Goal: Check status: Check status

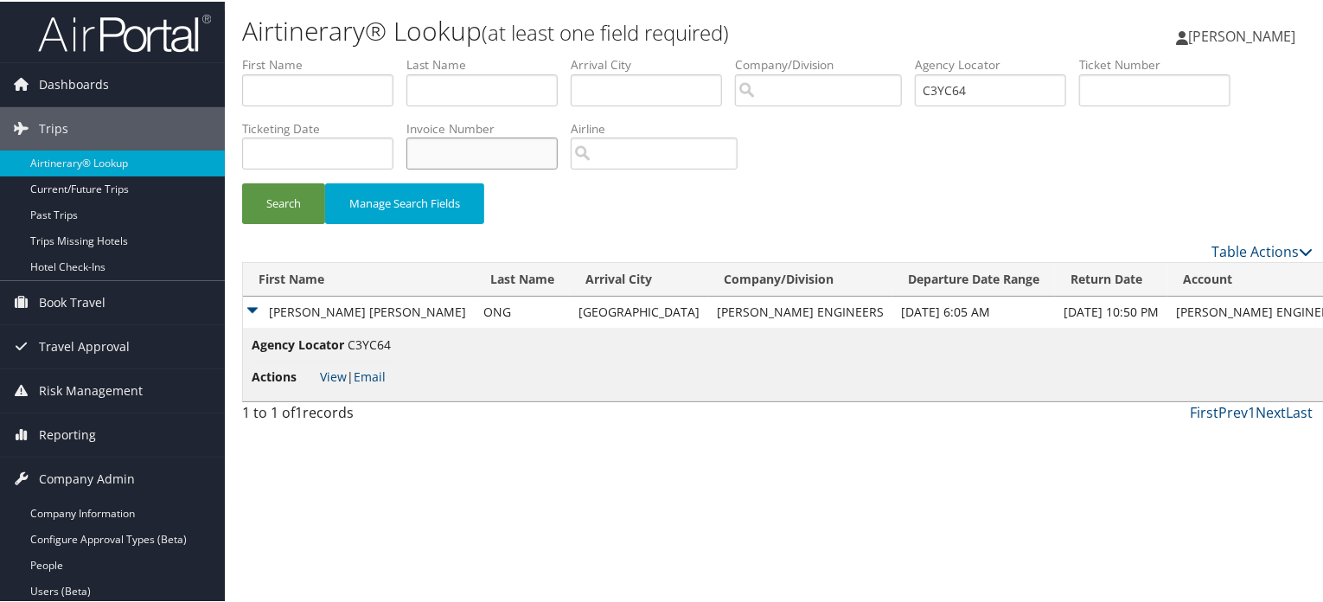
click at [495, 138] on input "text" at bounding box center [481, 152] width 151 height 32
paste input "000068247"
type input "000068247"
drag, startPoint x: 1022, startPoint y: 97, endPoint x: 734, endPoint y: 81, distance: 288.4
click at [734, 54] on ul "First Name Last Name Departure City Arrival City Company/Division Airport/City …" at bounding box center [777, 54] width 1071 height 0
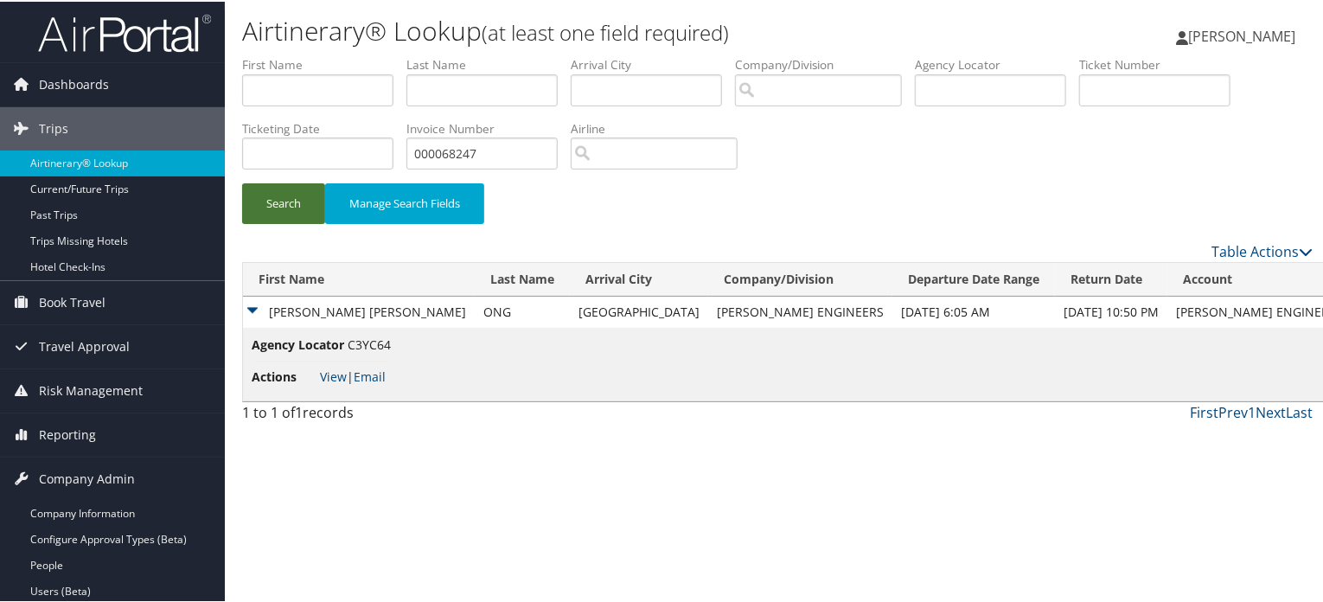
click at [291, 182] on button "Search" at bounding box center [283, 202] width 83 height 41
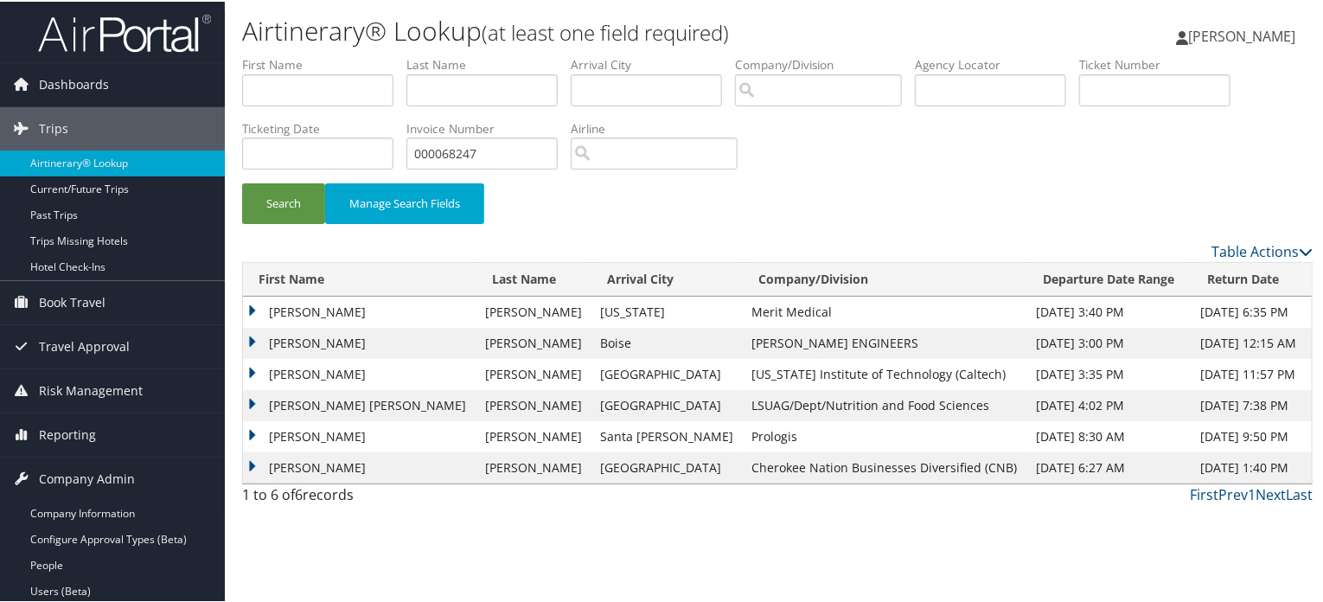
click at [259, 402] on td "ELIZABETH ANN" at bounding box center [360, 403] width 234 height 31
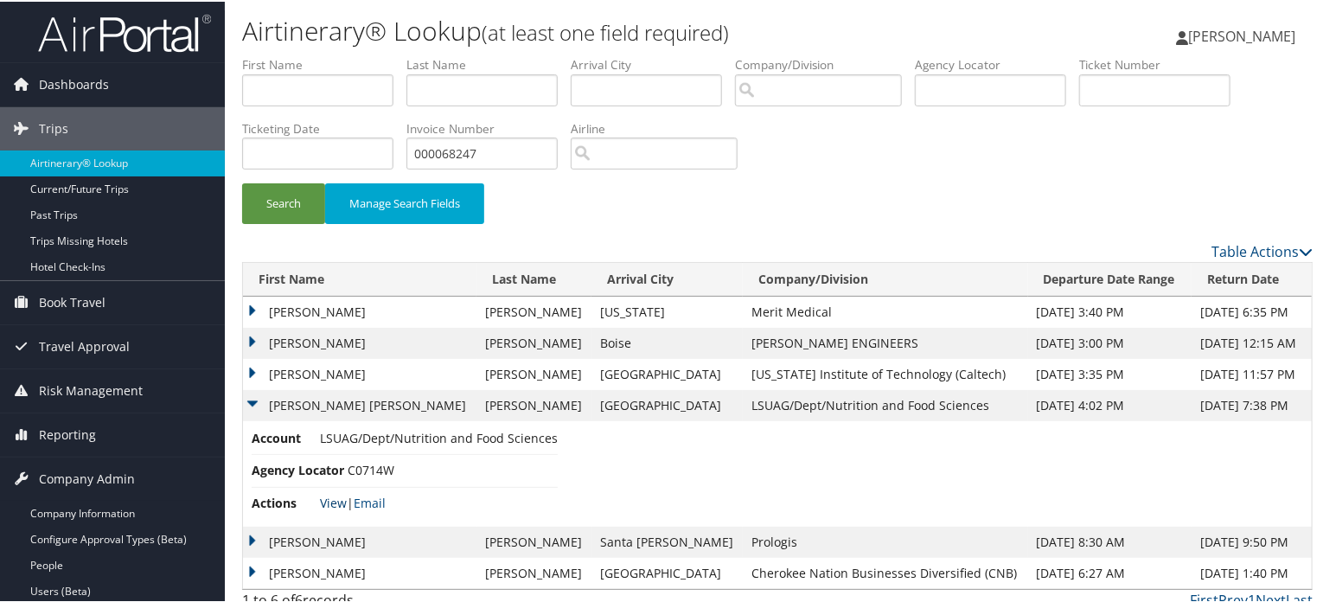
click at [331, 499] on link "View" at bounding box center [333, 501] width 27 height 16
click at [255, 407] on td "ELIZABETH ANN" at bounding box center [360, 403] width 234 height 31
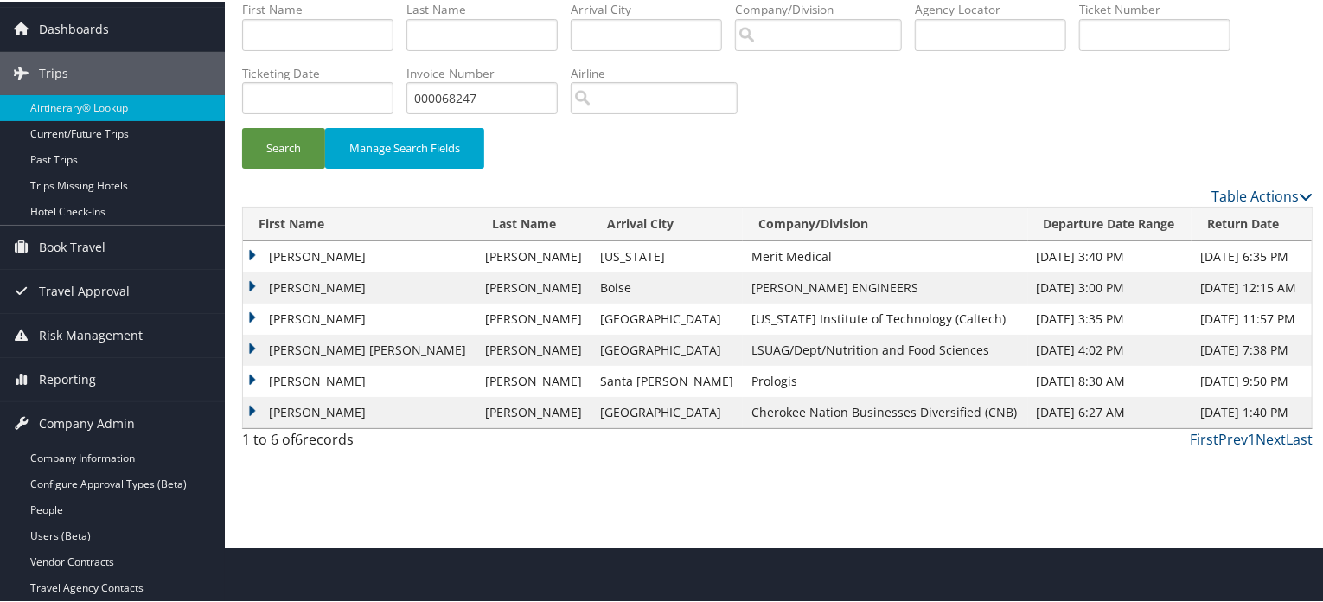
scroll to position [86, 0]
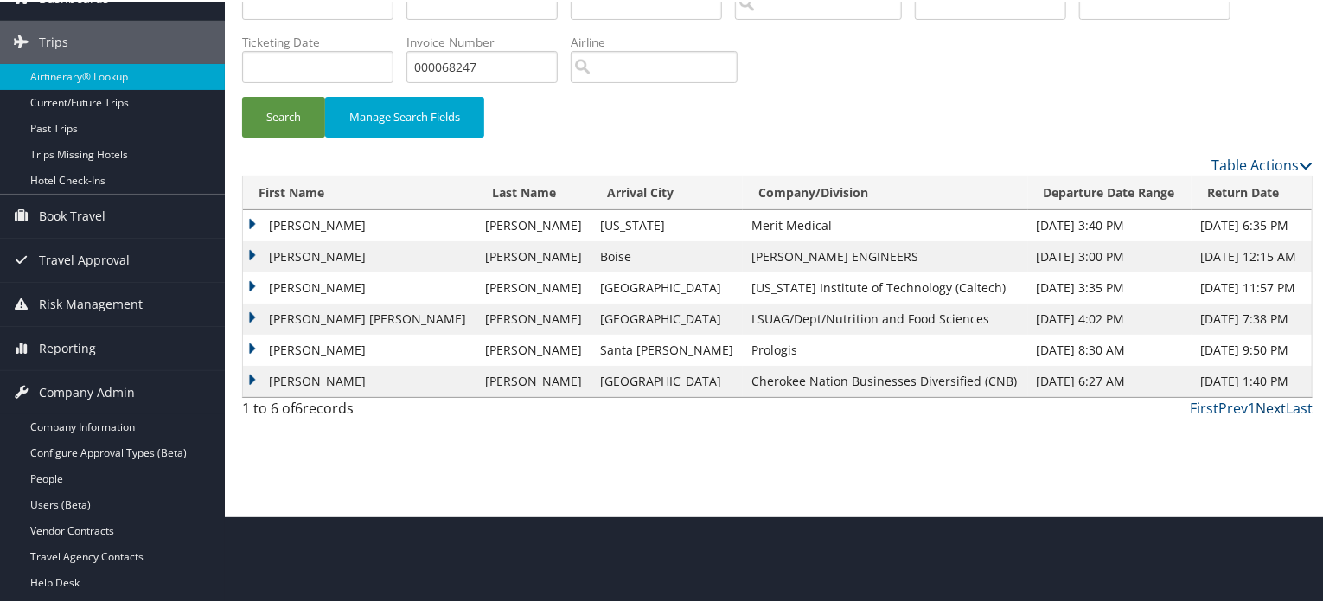
click at [1263, 404] on link "Next" at bounding box center [1271, 406] width 30 height 19
